Goal: Transaction & Acquisition: Subscribe to service/newsletter

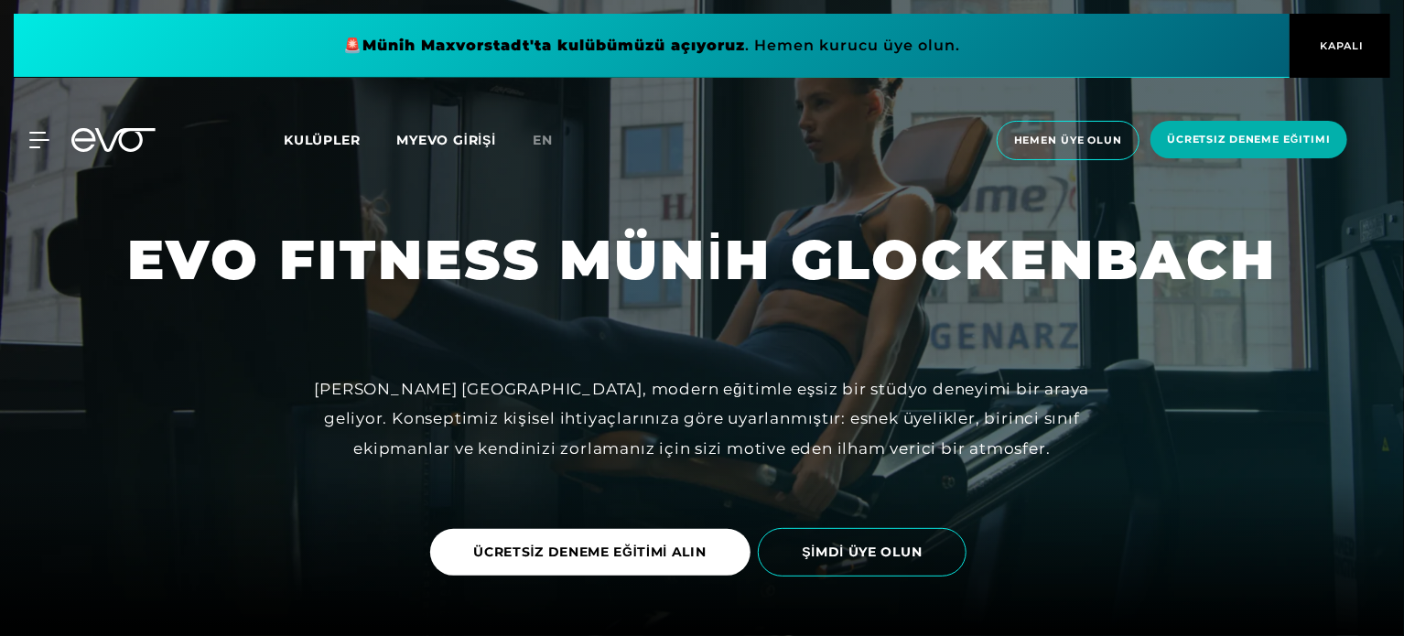
click at [327, 145] on font "Kulüpler" at bounding box center [322, 140] width 76 height 16
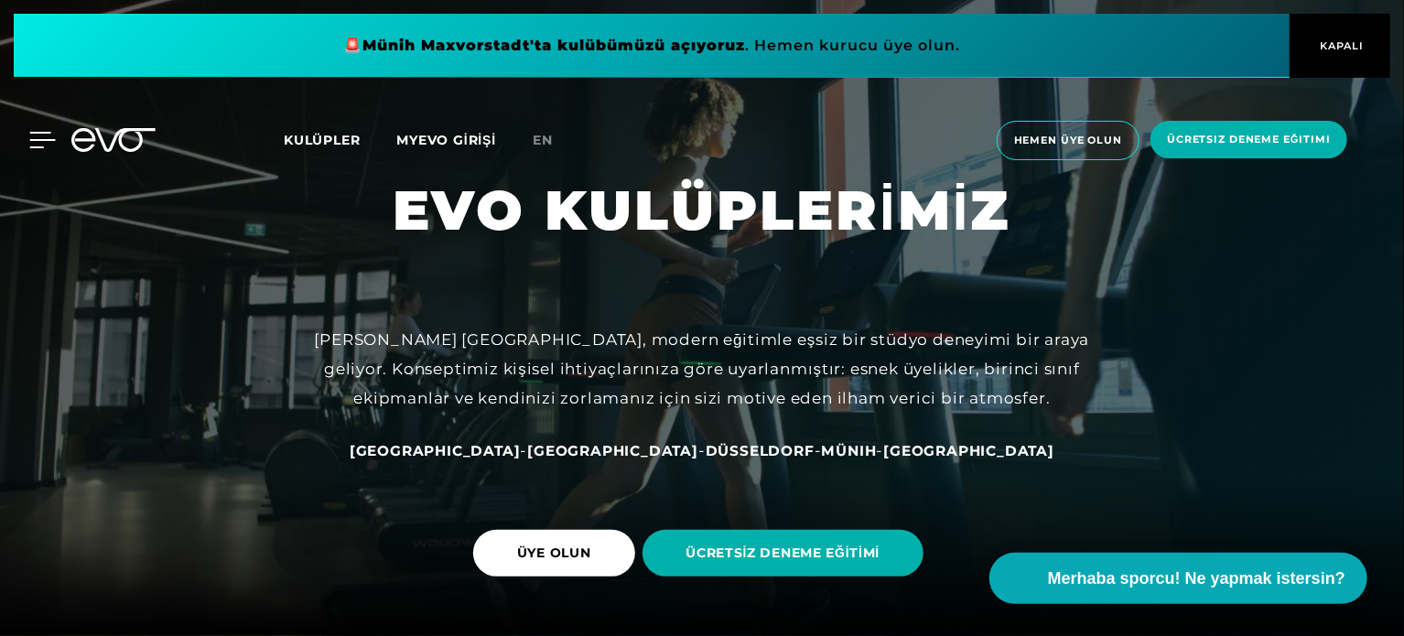
click at [37, 142] on icon at bounding box center [42, 140] width 27 height 16
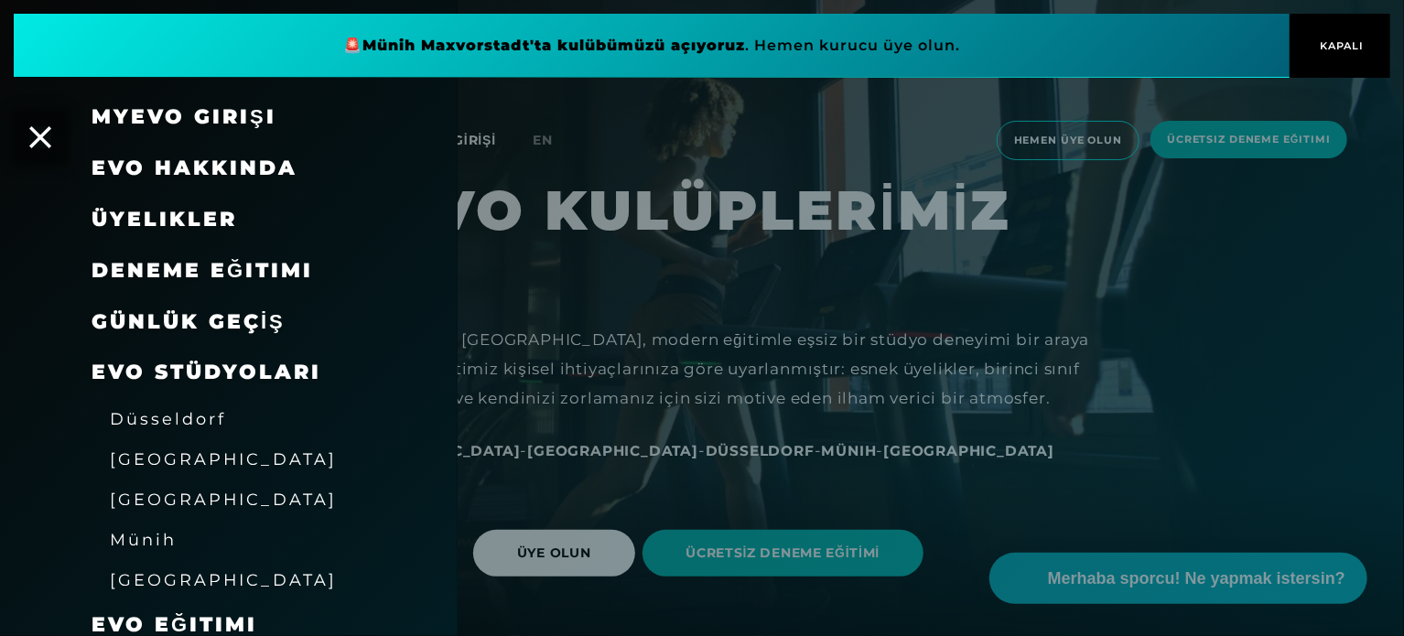
click at [170, 207] on font "Üyelikler" at bounding box center [165, 219] width 146 height 25
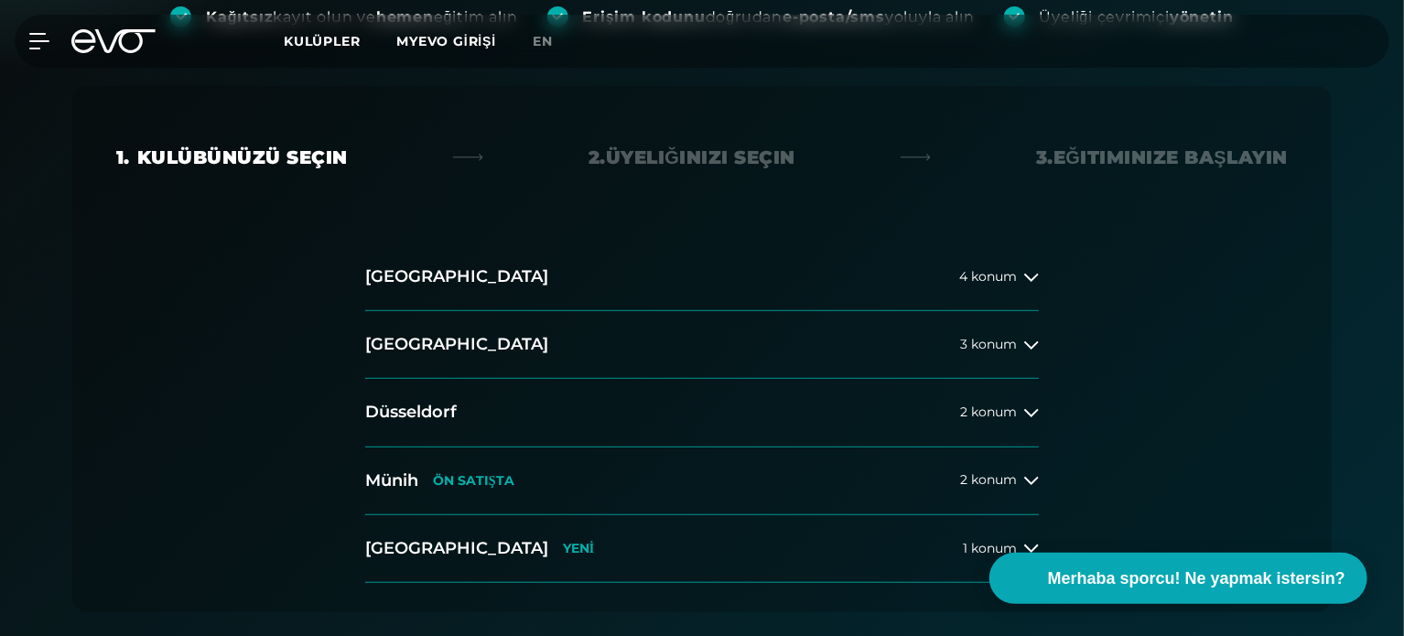
scroll to position [458, 0]
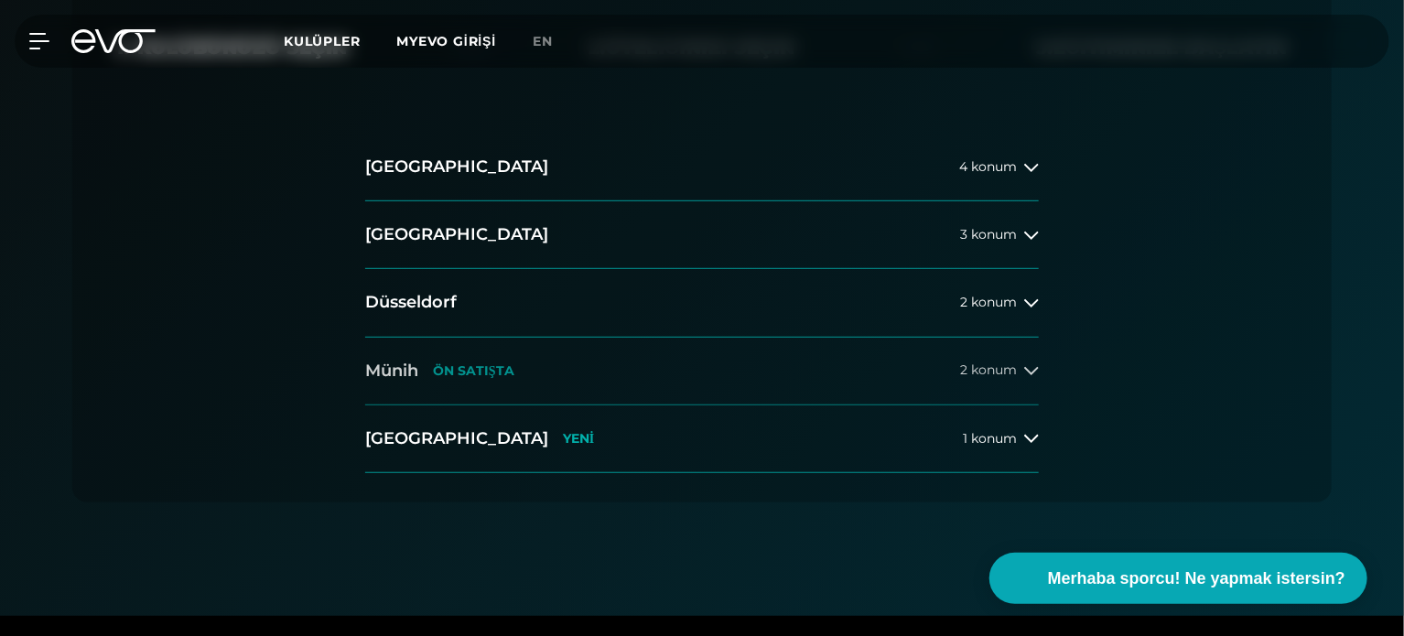
click at [444, 362] on font "ÖN SATIŞTA" at bounding box center [473, 370] width 81 height 16
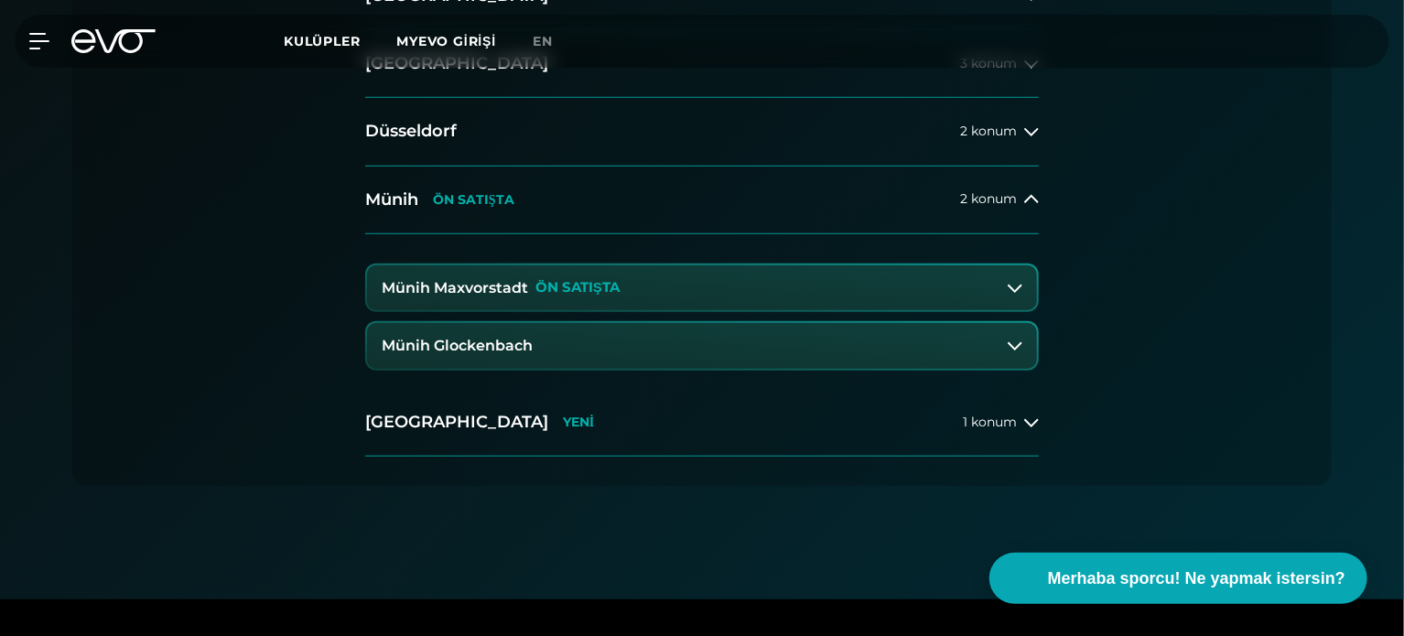
scroll to position [641, 0]
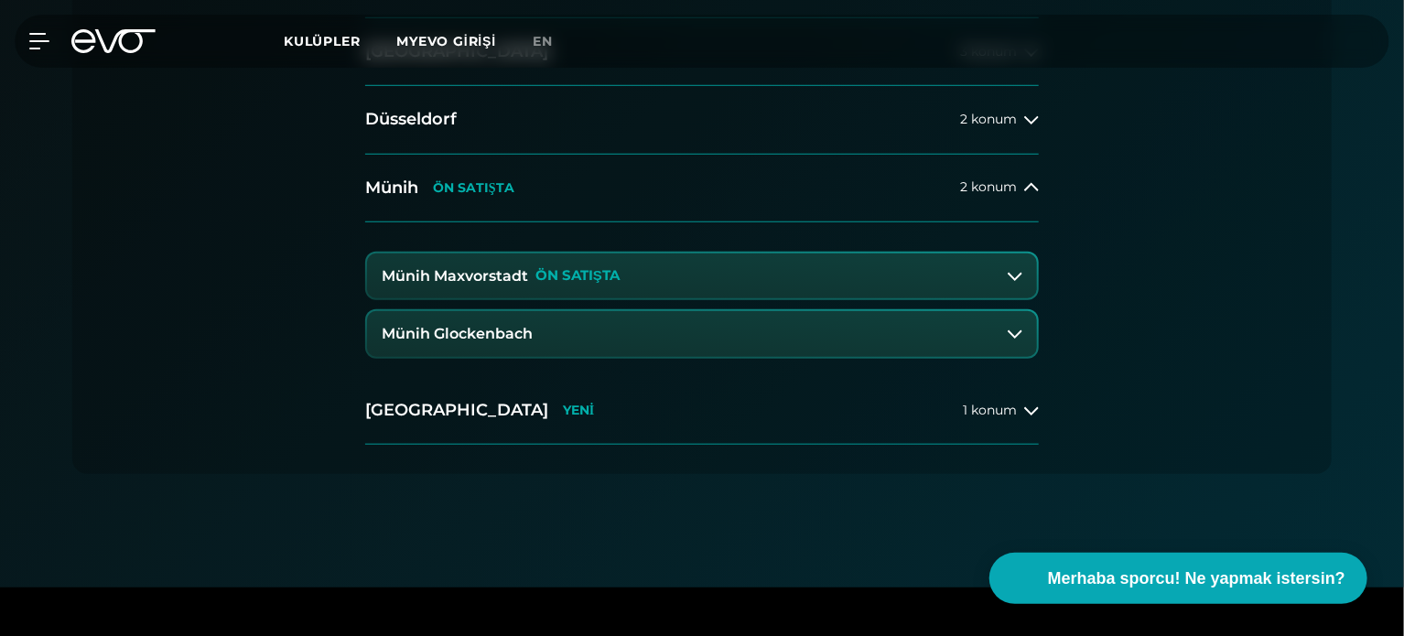
click at [590, 328] on button "Münih Glockenbach" at bounding box center [702, 334] width 670 height 46
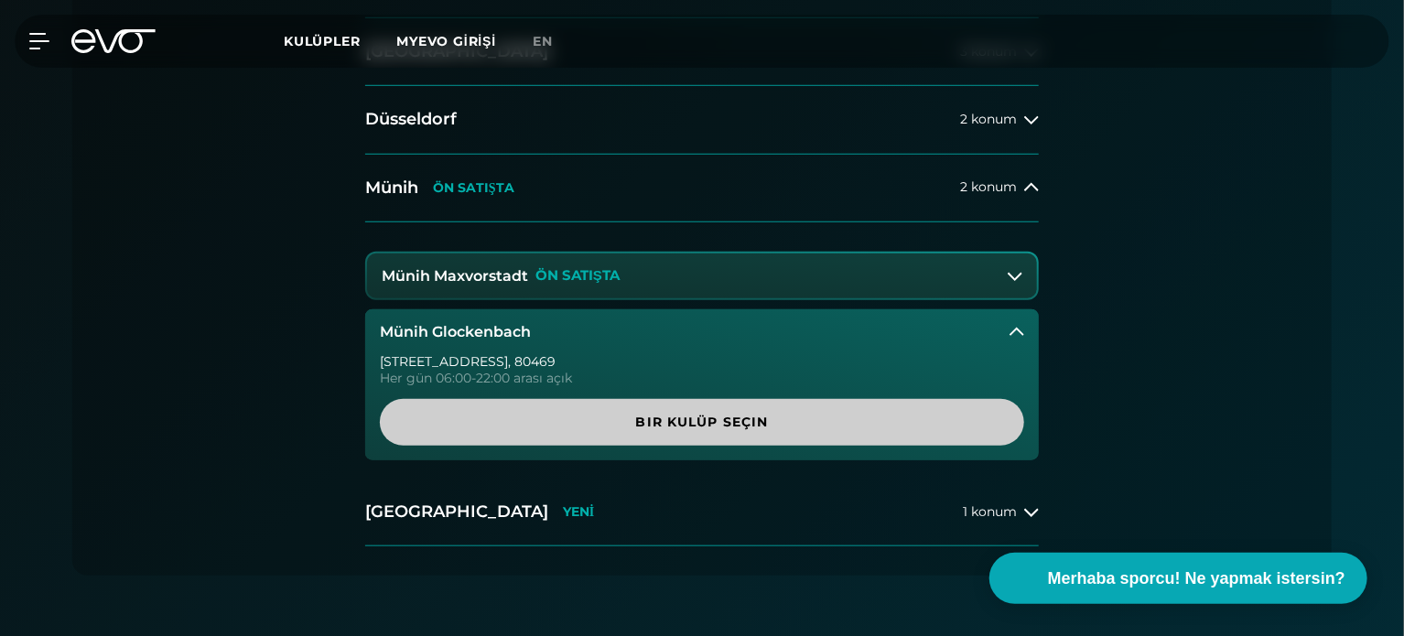
click at [622, 416] on span "Bir kulüp seçin" at bounding box center [702, 422] width 557 height 19
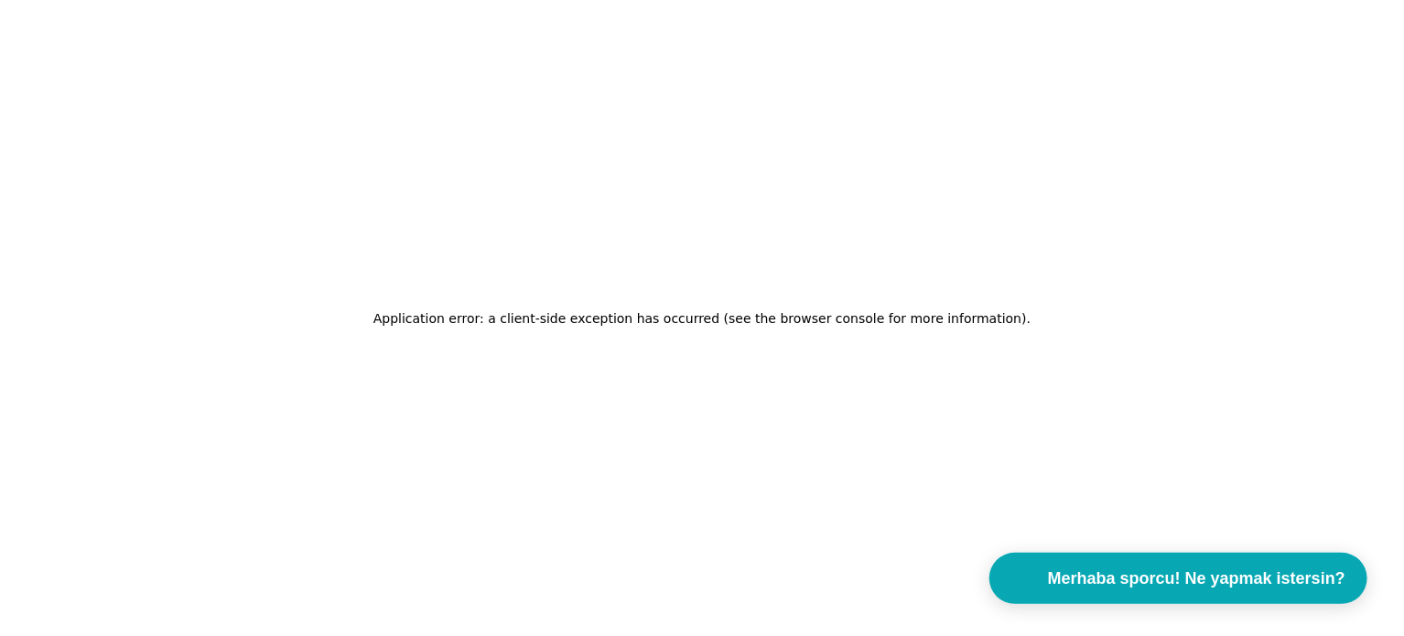
scroll to position [0, 0]
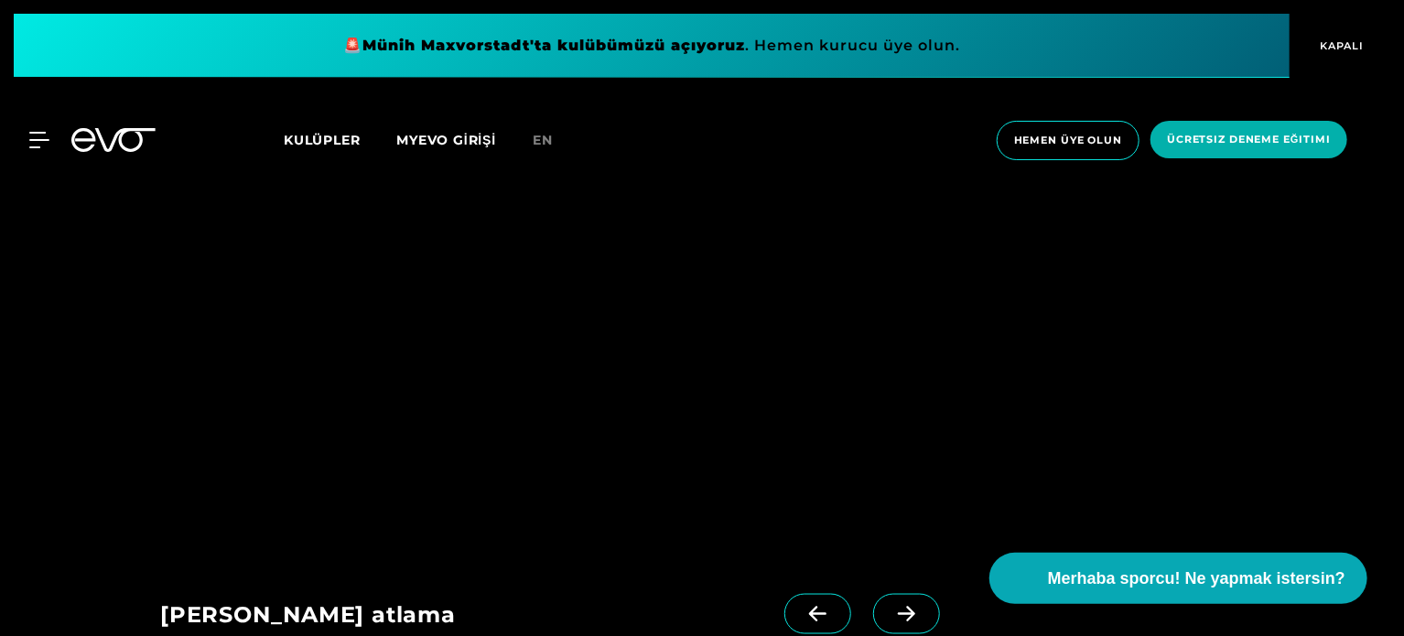
scroll to position [1190, 0]
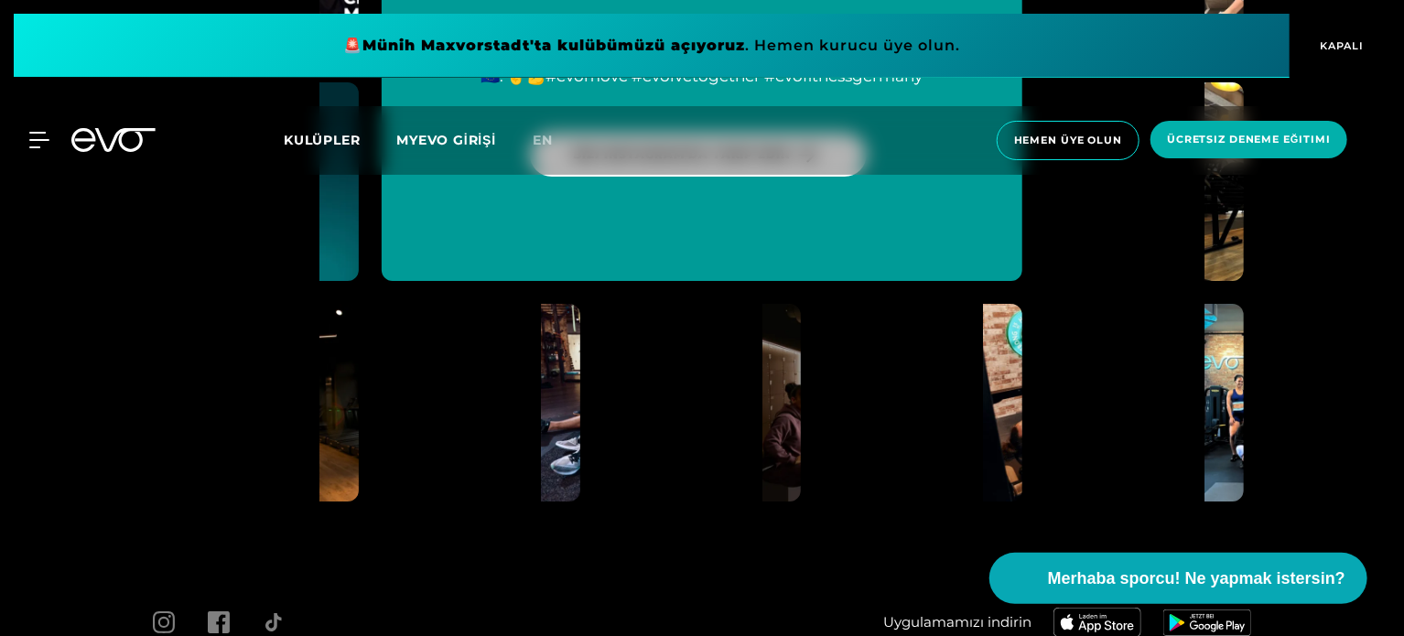
scroll to position [6823, 0]
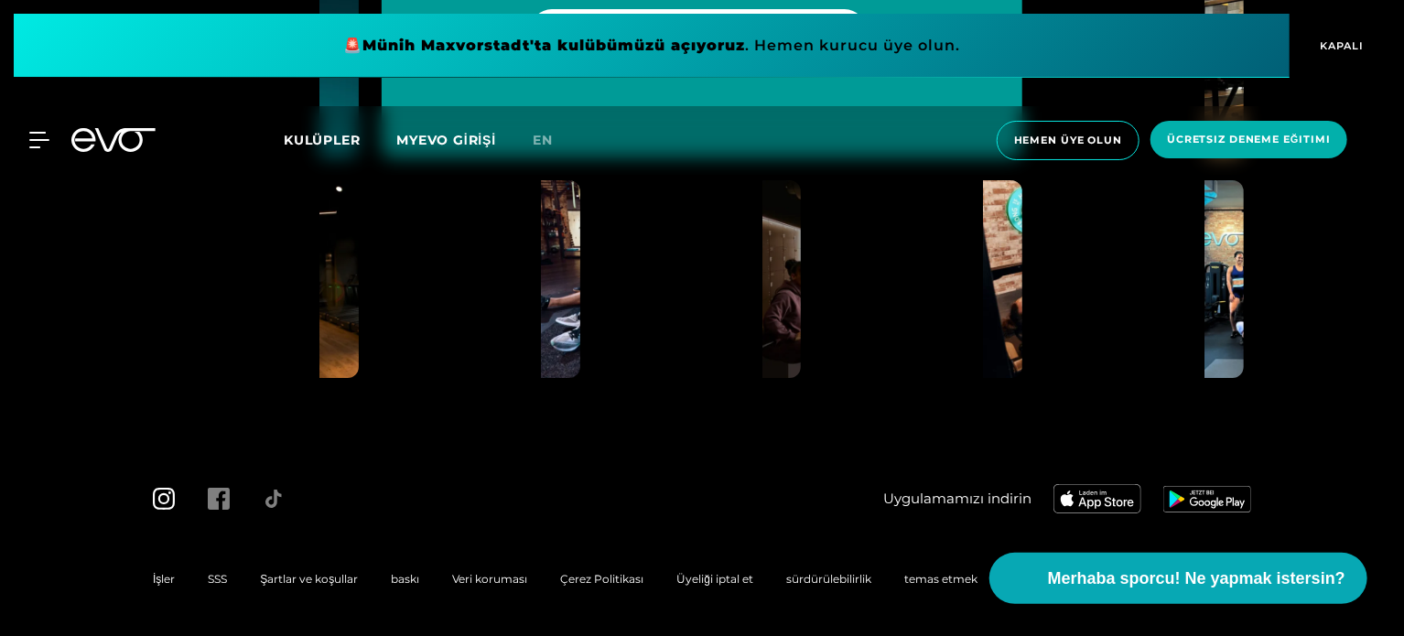
click at [161, 505] on icon at bounding box center [164, 499] width 22 height 22
